Goal: Download file/media

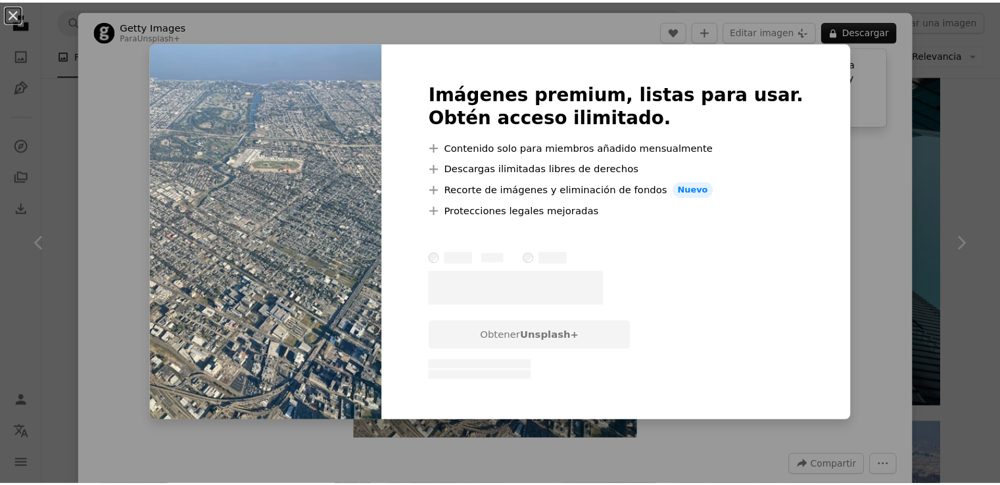
scroll to position [6217, 0]
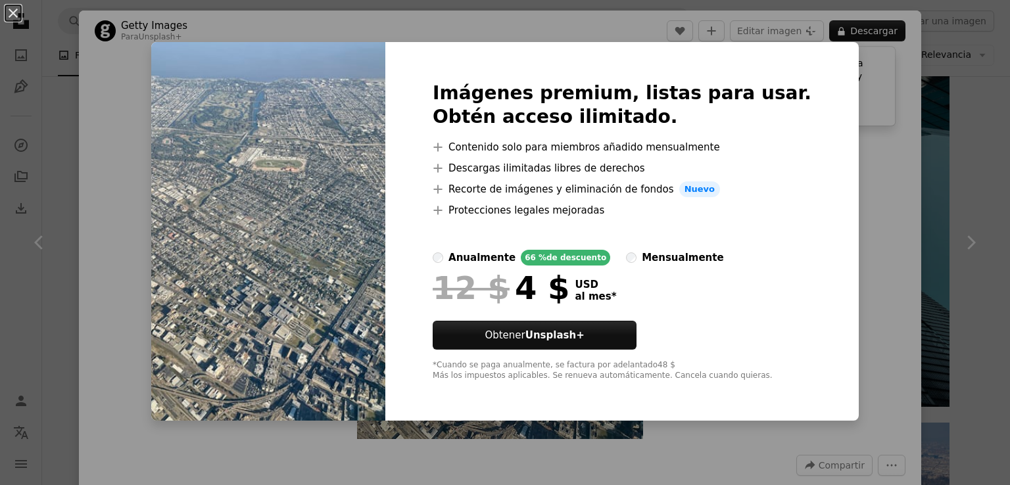
click at [609, 245] on div at bounding box center [622, 234] width 379 height 32
click at [958, 280] on div "An X shape Imágenes premium, listas para usar. Obtén acceso ilimitado. A plus s…" at bounding box center [505, 242] width 1010 height 485
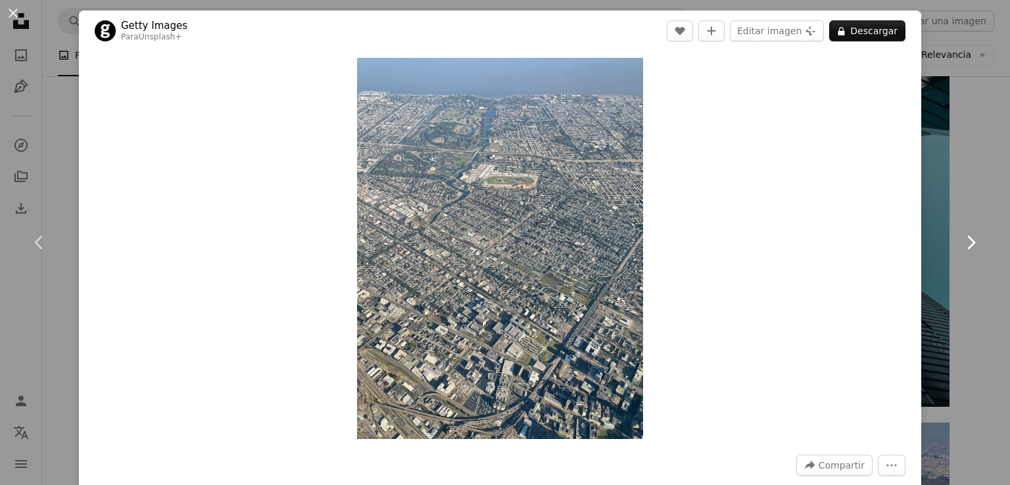
click at [944, 249] on link "Chevron right" at bounding box center [970, 243] width 79 height 126
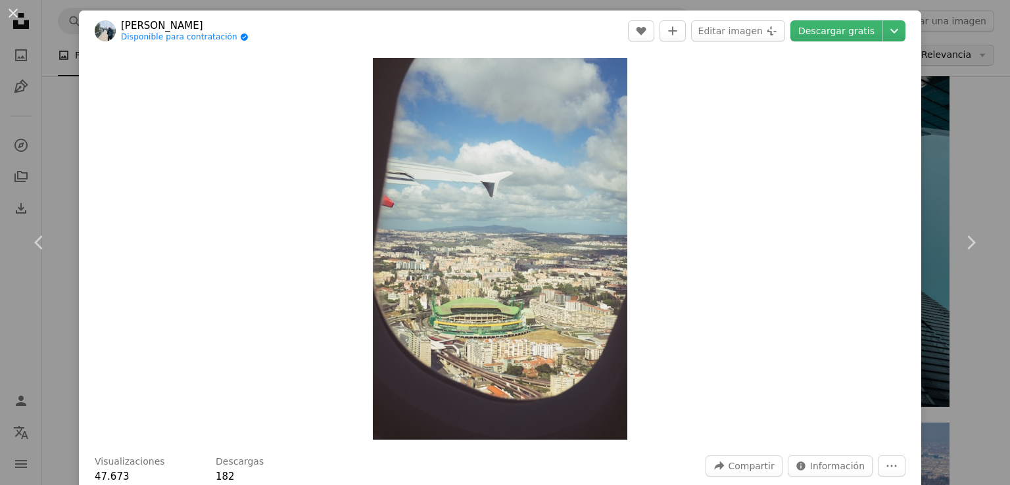
click at [916, 61] on div "An X shape Chevron left Chevron right [PERSON_NAME] Disponible para contratació…" at bounding box center [505, 242] width 1010 height 485
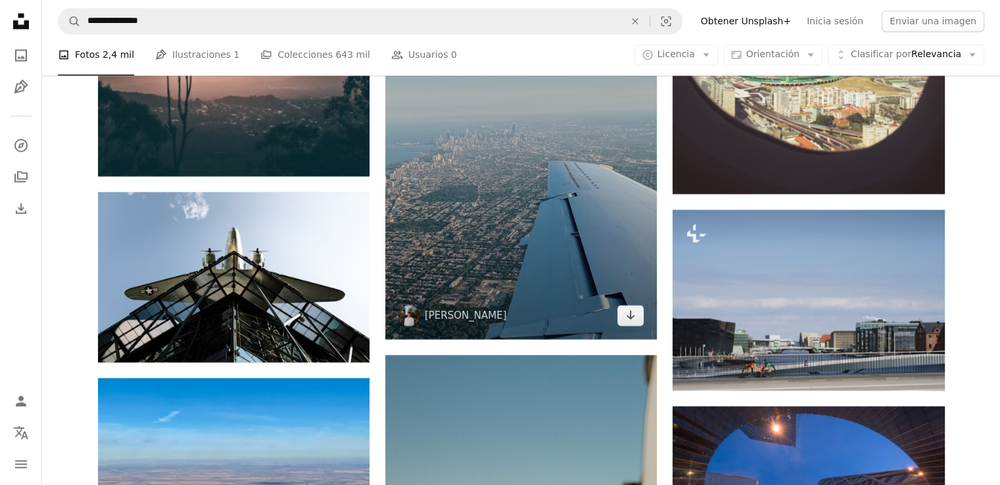
scroll to position [7026, 0]
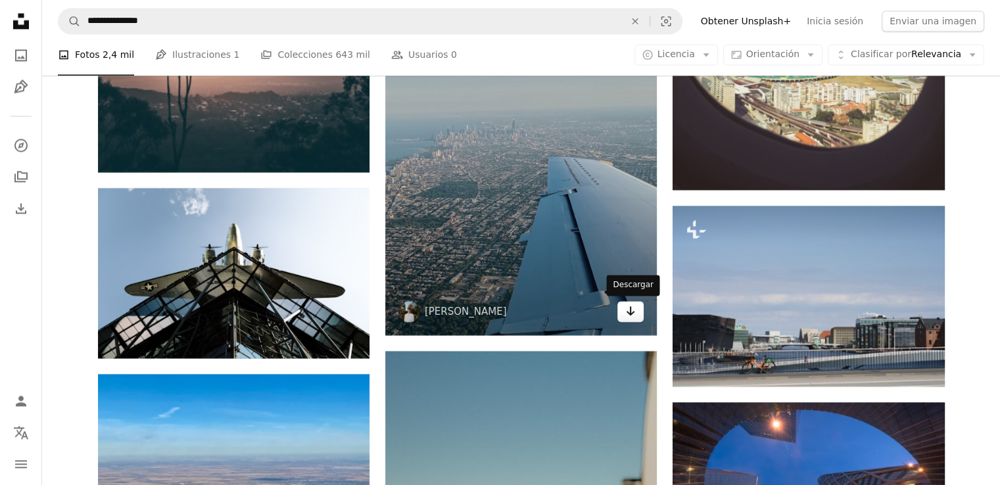
click at [637, 314] on link "Arrow pointing down" at bounding box center [631, 311] width 26 height 21
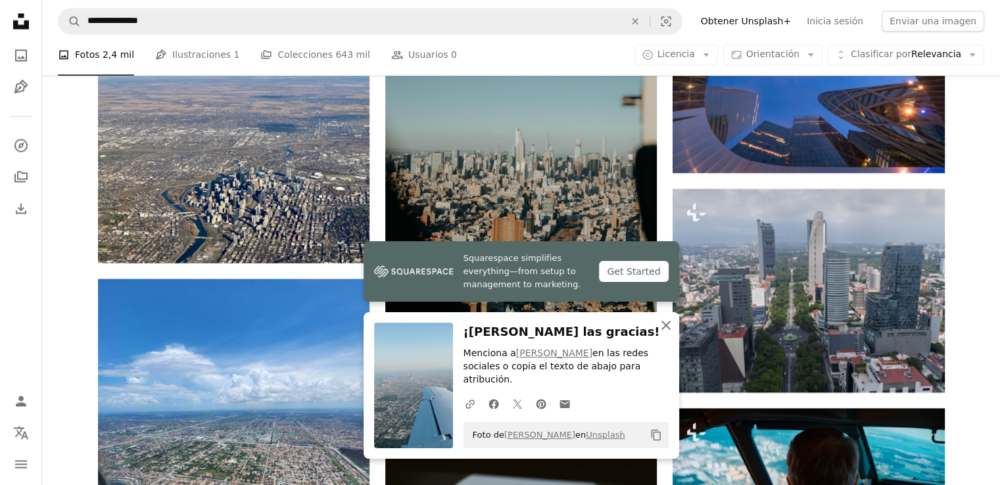
scroll to position [7414, 0]
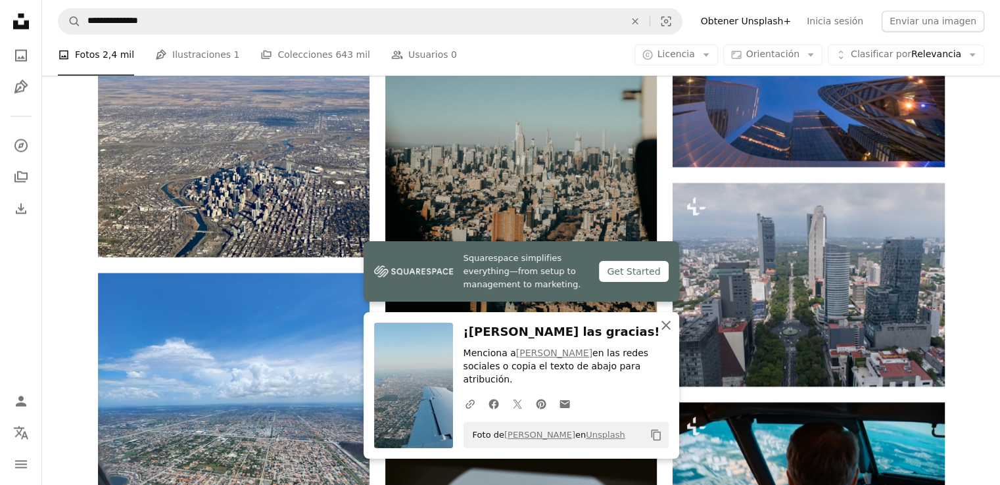
click at [662, 333] on icon "An X shape" at bounding box center [666, 326] width 16 height 16
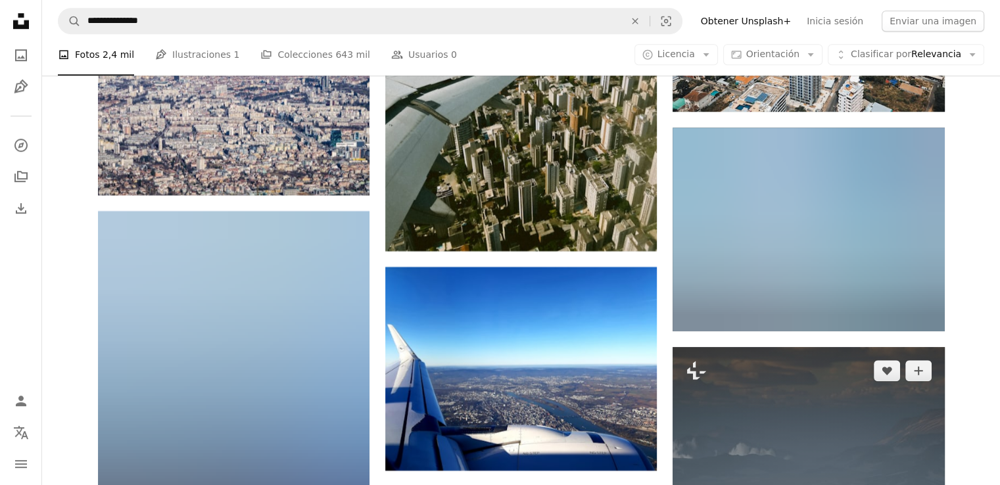
scroll to position [10951, 0]
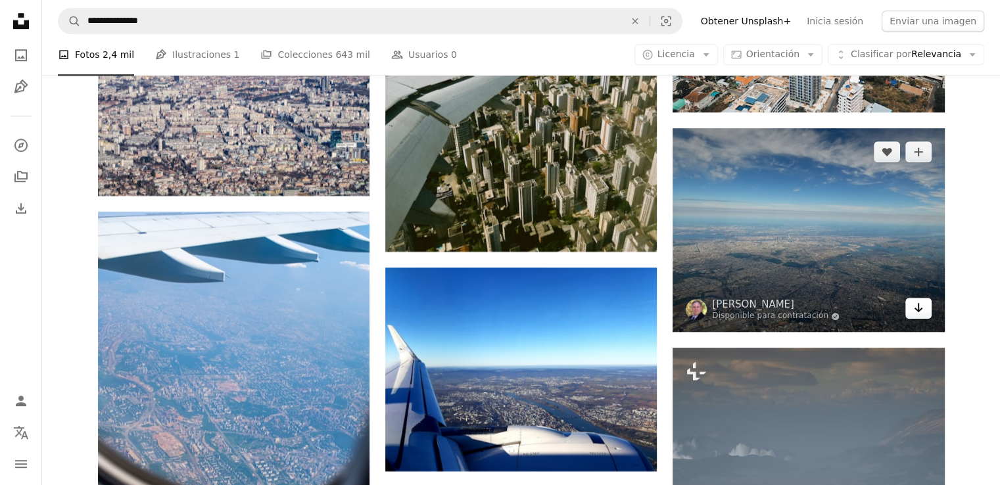
click at [923, 306] on icon "Arrow pointing down" at bounding box center [919, 308] width 11 height 16
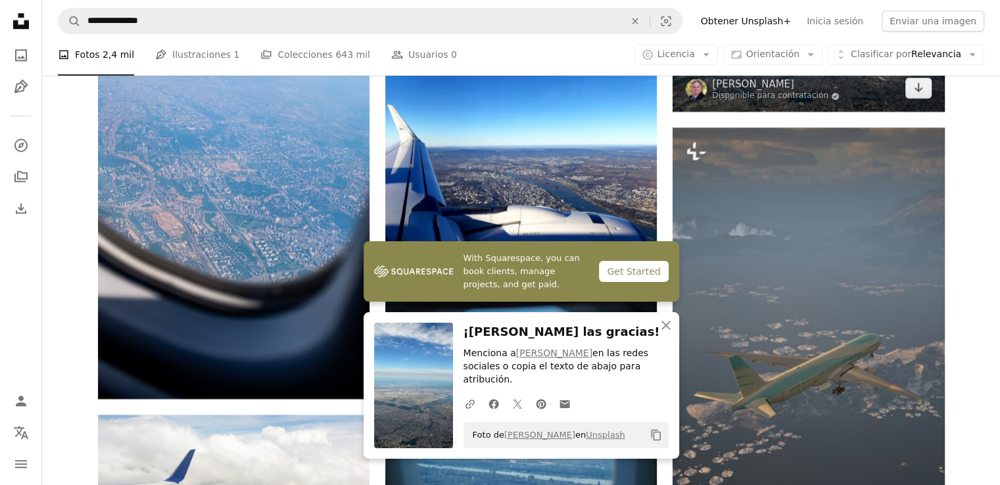
scroll to position [11176, 0]
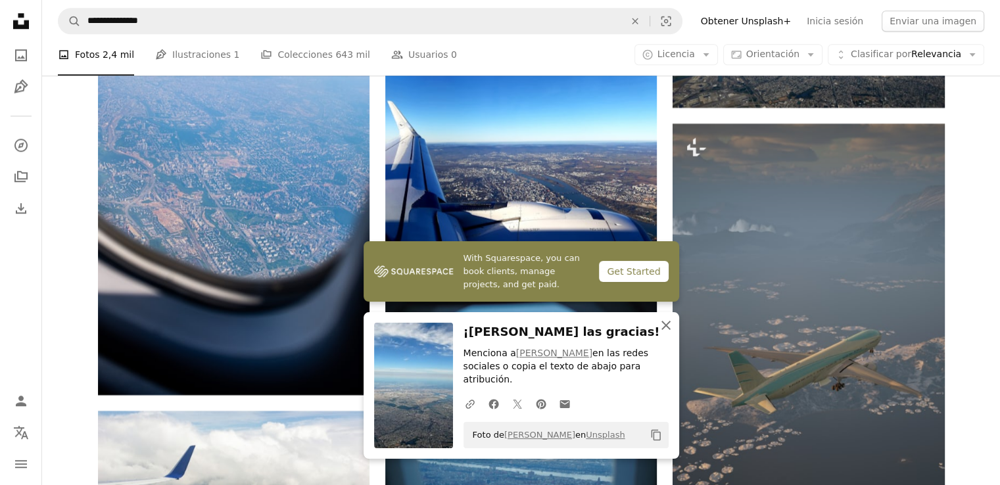
click at [667, 333] on icon "An X shape" at bounding box center [666, 326] width 16 height 16
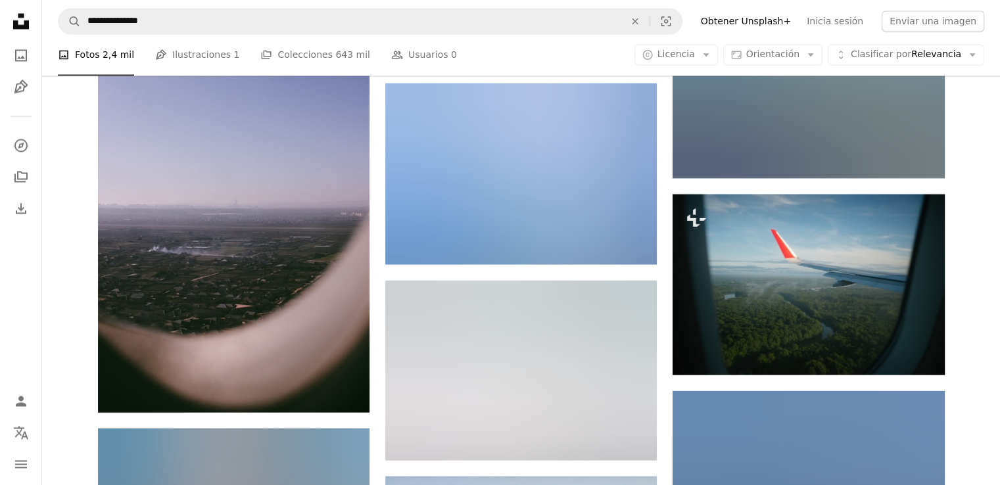
scroll to position [12385, 0]
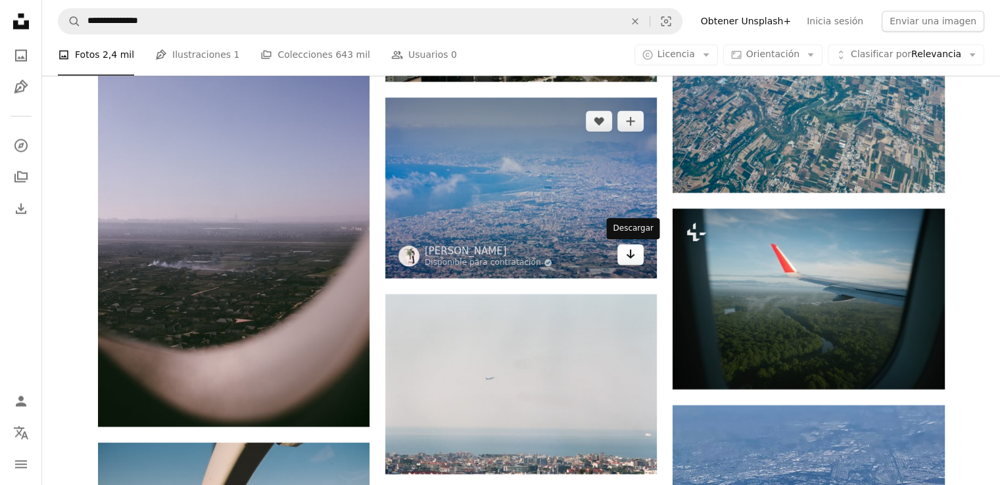
click at [633, 257] on icon "Arrow pointing down" at bounding box center [630, 254] width 11 height 16
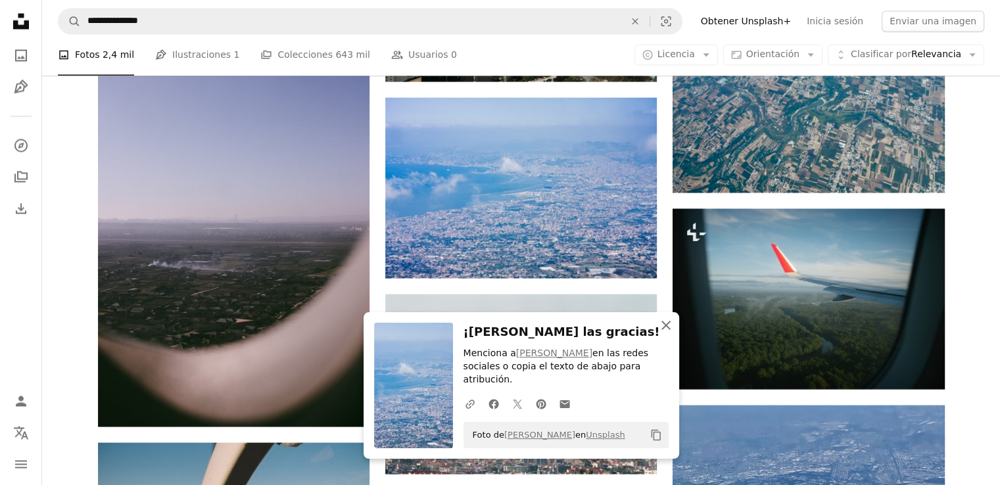
click at [666, 333] on icon "An X shape" at bounding box center [666, 326] width 16 height 16
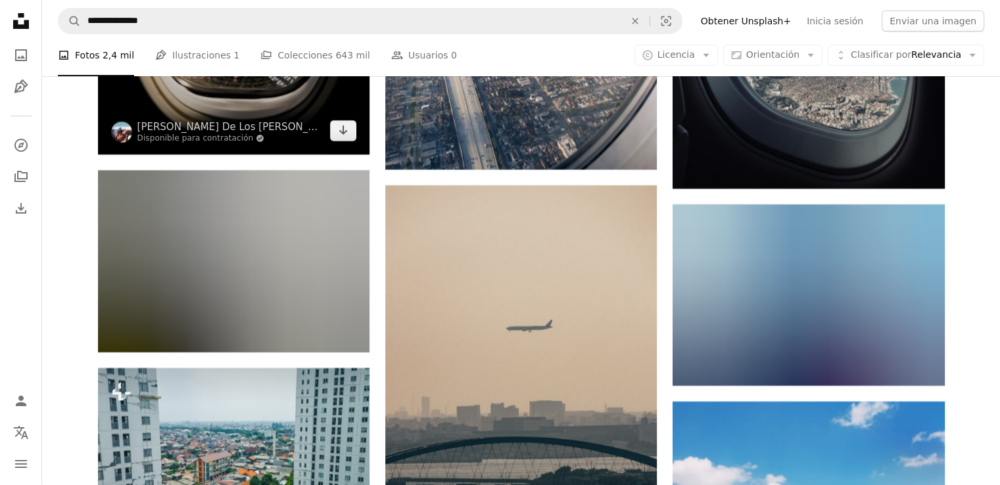
scroll to position [14856, 0]
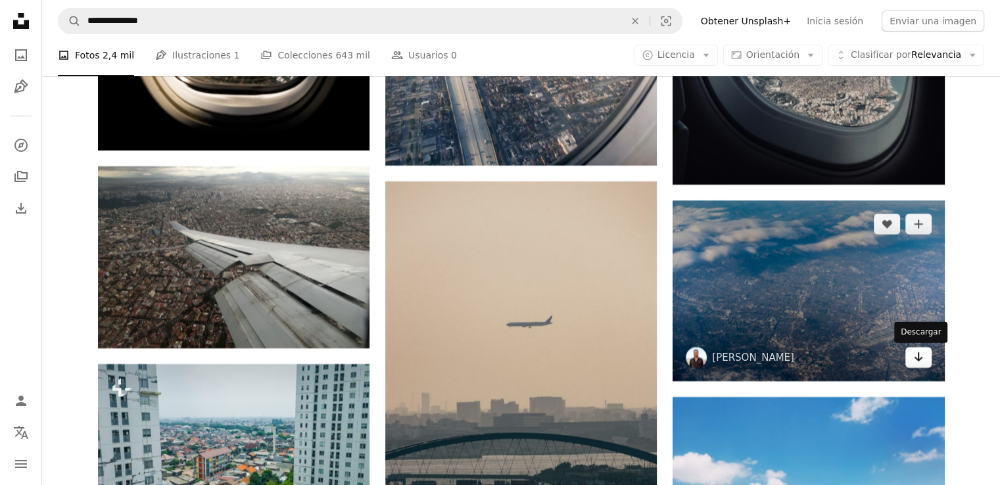
click at [921, 358] on icon "Descargar" at bounding box center [918, 357] width 9 height 9
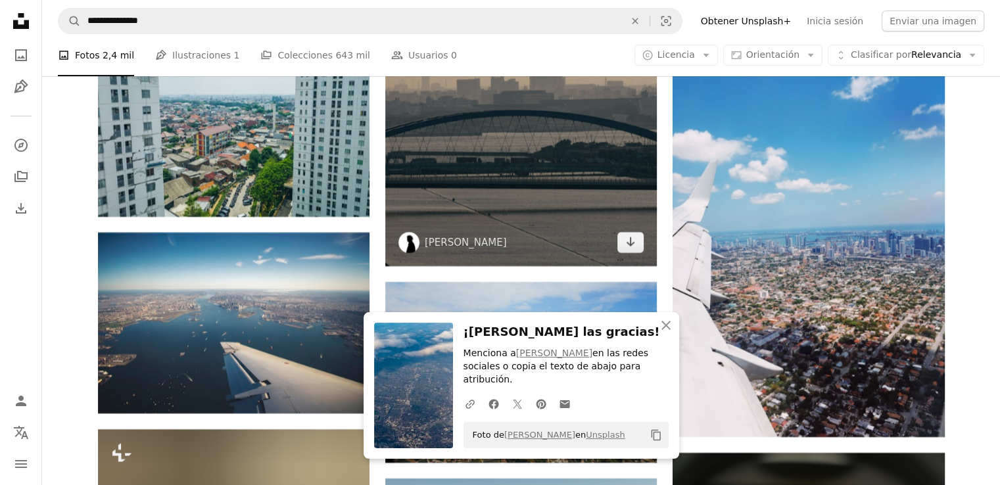
scroll to position [15187, 0]
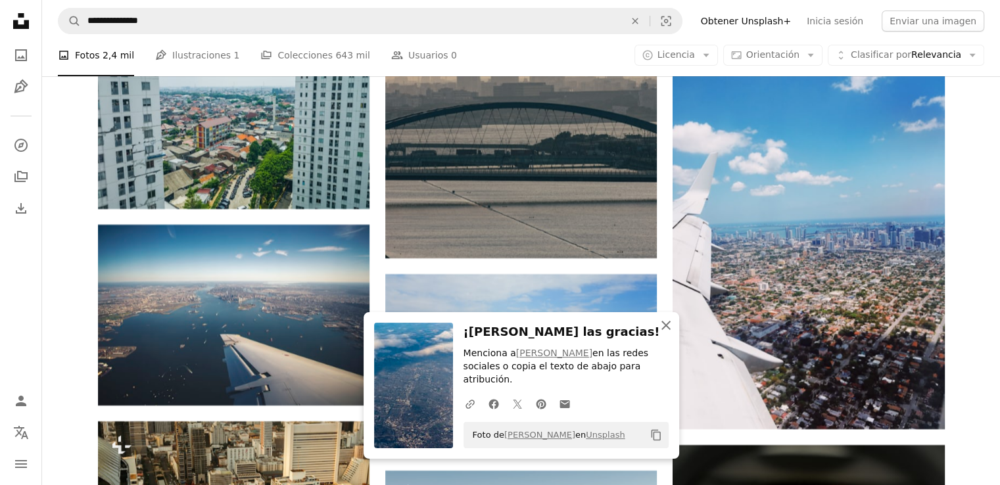
click at [666, 333] on icon "An X shape" at bounding box center [666, 326] width 16 height 16
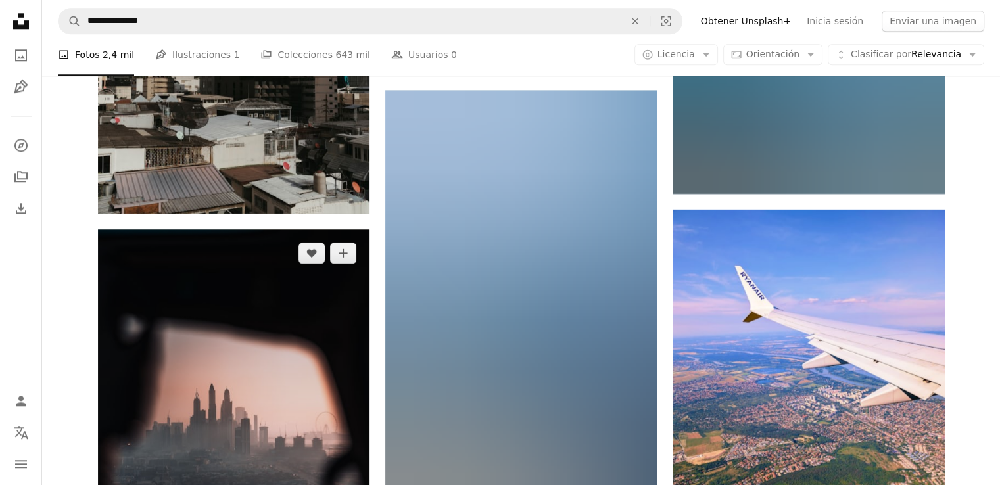
scroll to position [21523, 0]
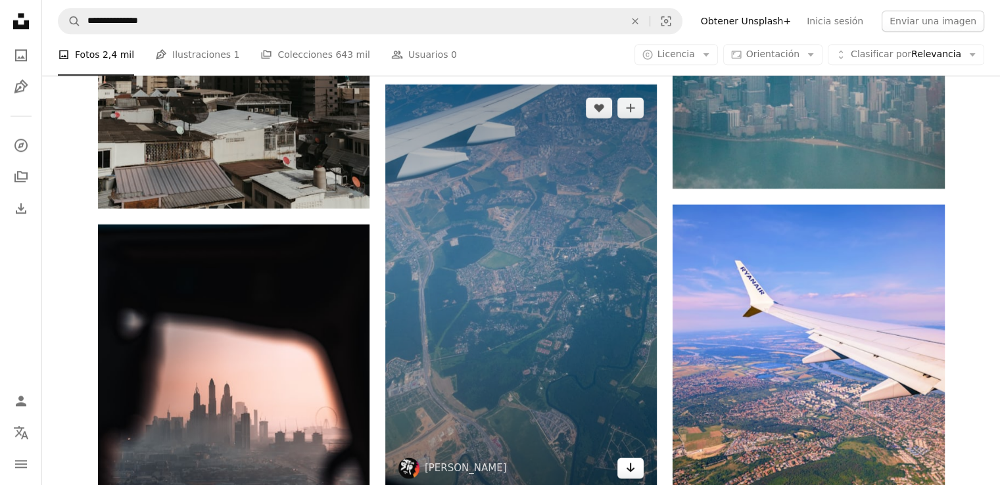
click at [633, 469] on icon "Descargar" at bounding box center [631, 467] width 9 height 9
